Goal: Find specific page/section: Find specific page/section

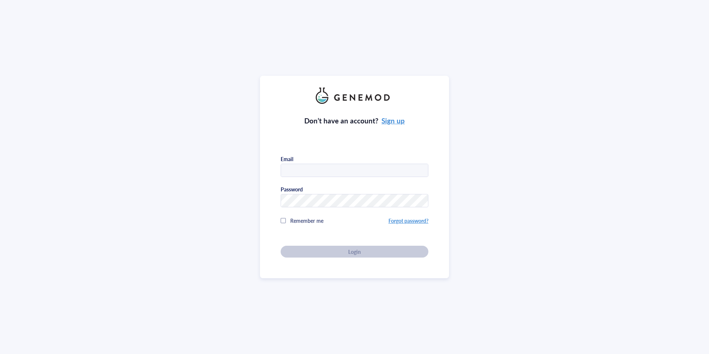
type input "[EMAIL_ADDRESS][DOMAIN_NAME]"
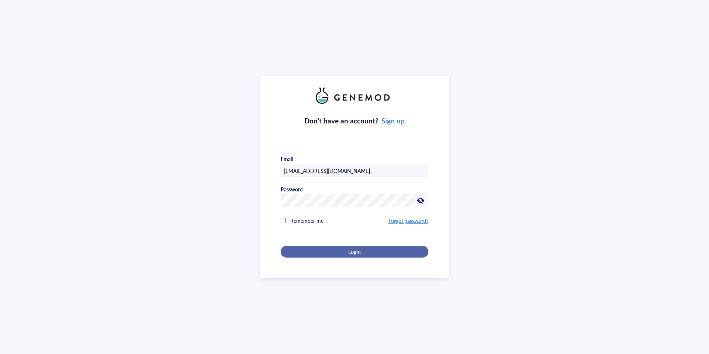
click at [414, 251] on div "Login" at bounding box center [354, 251] width 124 height 7
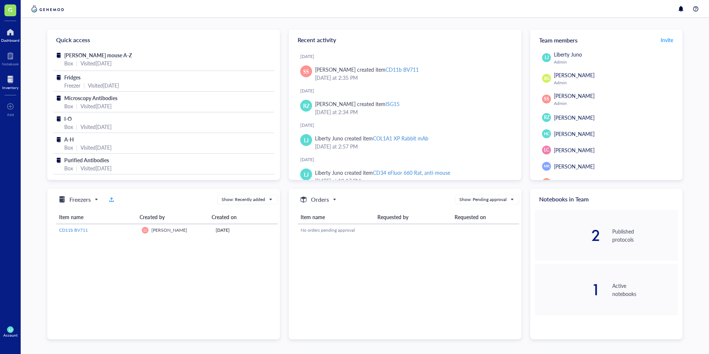
click at [10, 78] on div at bounding box center [10, 79] width 16 height 12
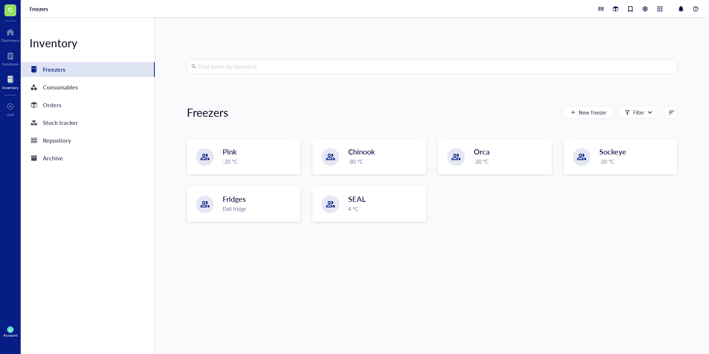
click at [276, 71] on input "search" at bounding box center [435, 66] width 475 height 14
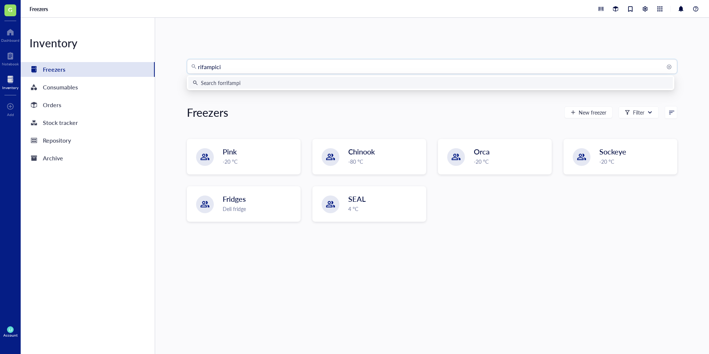
type input "[MEDICAL_DATA]"
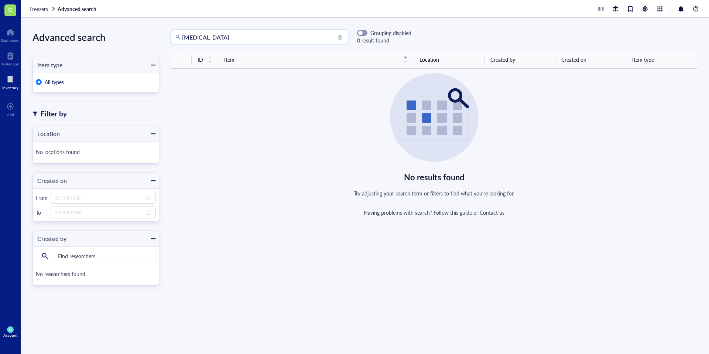
click at [220, 41] on input "[MEDICAL_DATA]" at bounding box center [263, 37] width 162 height 14
click at [220, 41] on input "rif" at bounding box center [263, 37] width 162 height 14
type input "r"
type input "abx"
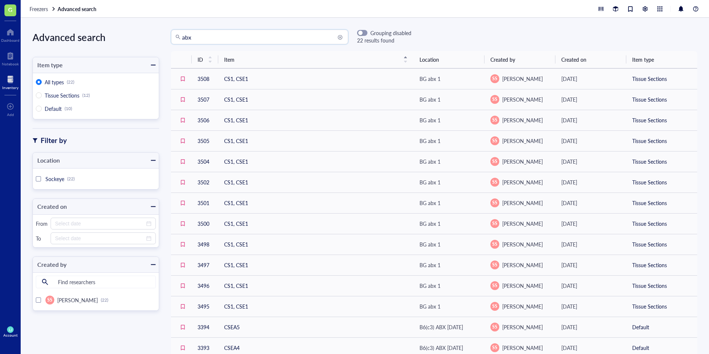
drag, startPoint x: 198, startPoint y: 35, endPoint x: 173, endPoint y: 35, distance: 24.7
click at [173, 35] on div "abx" at bounding box center [259, 37] width 177 height 15
click at [443, 24] on div "Advanced search Item type All types (22) Tissue Sections (12) Default (10) Filt…" at bounding box center [365, 186] width 688 height 336
click at [266, 38] on input "search" at bounding box center [263, 37] width 162 height 14
type input "strep"
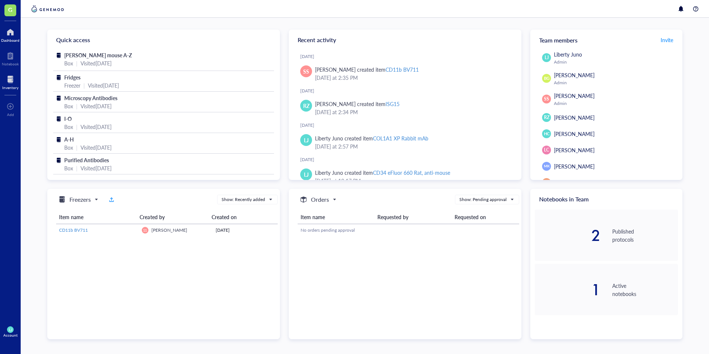
click at [14, 84] on div at bounding box center [10, 79] width 16 height 12
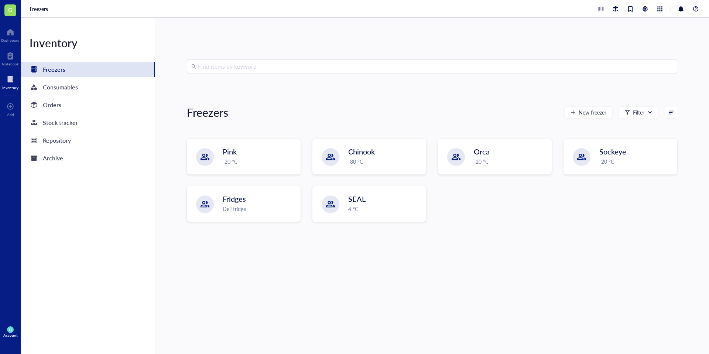
click at [270, 72] on input "search" at bounding box center [435, 66] width 475 height 14
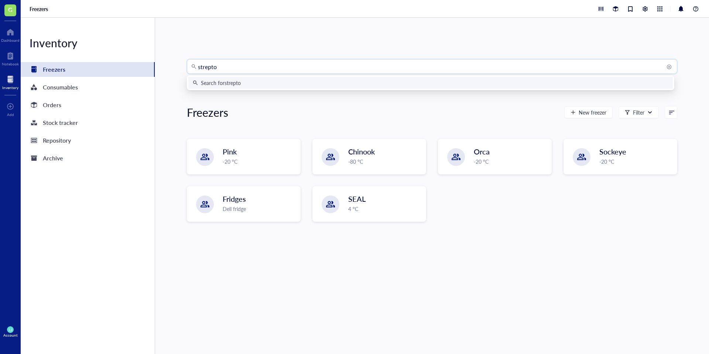
type input "streptom"
